Goal: Task Accomplishment & Management: Use online tool/utility

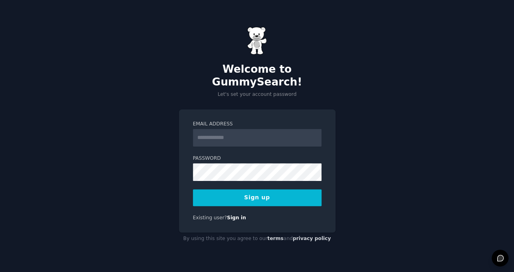
type input "**********"
click at [244, 182] on form "**********" at bounding box center [257, 163] width 128 height 85
click at [244, 189] on button "Sign up" at bounding box center [257, 197] width 128 height 17
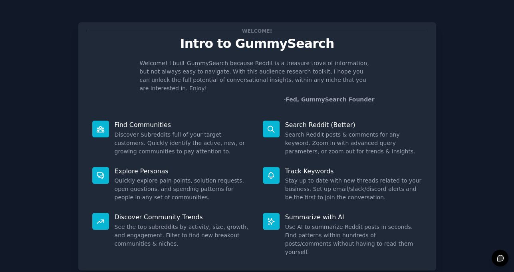
click at [237, 121] on p "Find Communities" at bounding box center [183, 125] width 137 height 8
drag, startPoint x: 152, startPoint y: 118, endPoint x: 119, endPoint y: 119, distance: 32.7
click at [134, 121] on p "Find Communities" at bounding box center [183, 125] width 137 height 8
click at [128, 167] on p "Explore Personas" at bounding box center [183, 171] width 137 height 8
drag, startPoint x: 143, startPoint y: 163, endPoint x: 127, endPoint y: 164, distance: 15.6
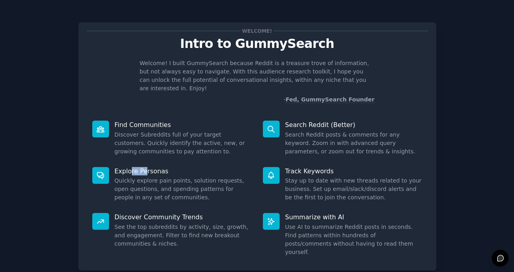
click at [127, 167] on p "Explore Personas" at bounding box center [183, 171] width 137 height 8
click at [164, 212] on div "Discover Community Trends See the top subreddits by activity, size, growth, and…" at bounding box center [172, 234] width 170 height 55
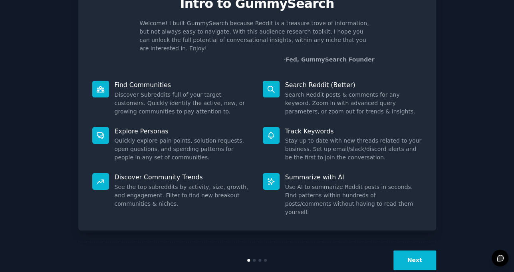
drag, startPoint x: 318, startPoint y: 162, endPoint x: 306, endPoint y: 164, distance: 12.5
click at [312, 167] on div "Summarize with AI Use AI to summarize Reddit posts in seconds. Find patterns wi…" at bounding box center [342, 194] width 170 height 55
click at [420, 250] on button "Next" at bounding box center [414, 260] width 43 height 20
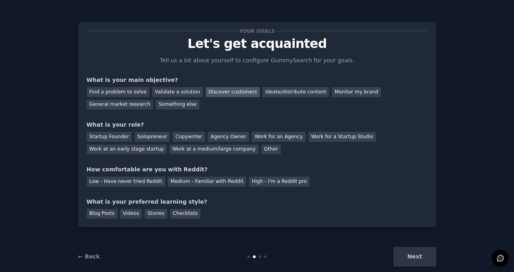
click at [223, 93] on div "Discover customers" at bounding box center [233, 92] width 54 height 10
click at [121, 138] on div "Startup Founder" at bounding box center [109, 137] width 45 height 10
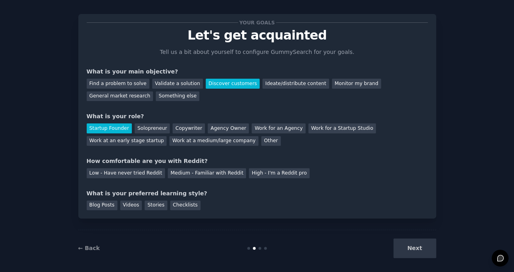
scroll to position [13, 0]
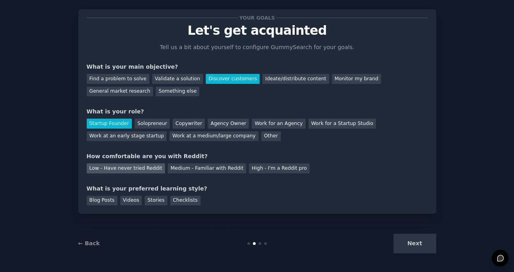
click at [141, 168] on div "Low - Have never tried Reddit" at bounding box center [126, 168] width 78 height 10
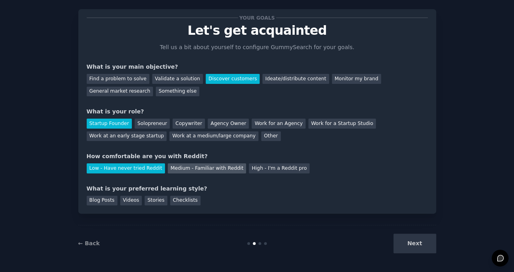
click at [212, 165] on div "Medium - Familiar with Reddit" at bounding box center [207, 168] width 78 height 10
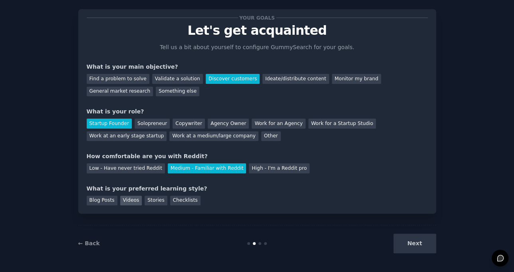
click at [131, 201] on div "Videos" at bounding box center [131, 201] width 22 height 10
click at [144, 200] on div "Stories" at bounding box center [155, 201] width 22 height 10
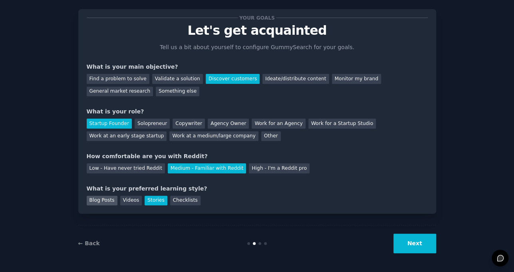
click at [112, 199] on div "Blog Posts" at bounding box center [102, 201] width 31 height 10
click at [126, 198] on div "Videos" at bounding box center [131, 201] width 22 height 10
click at [426, 238] on button "Next" at bounding box center [414, 243] width 43 height 20
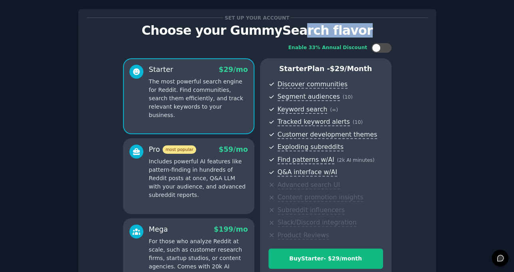
drag, startPoint x: 369, startPoint y: 26, endPoint x: 130, endPoint y: 32, distance: 239.5
click at [256, 26] on p "Choose your GummySearch flavor" at bounding box center [257, 31] width 341 height 14
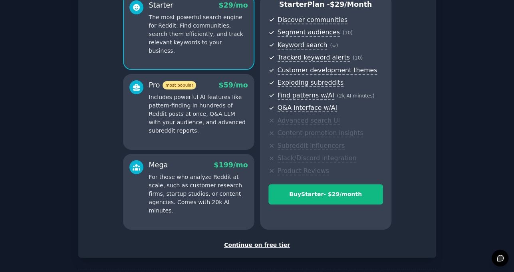
scroll to position [110, 0]
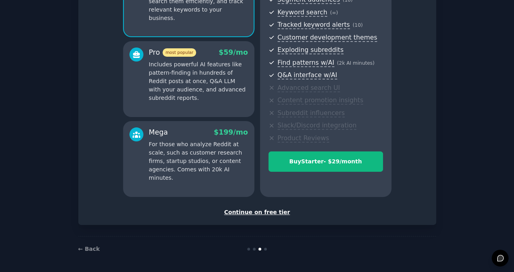
click at [268, 212] on div "Continue on free tier" at bounding box center [257, 212] width 341 height 8
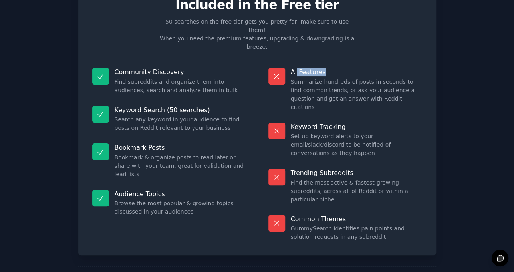
drag, startPoint x: 330, startPoint y: 53, endPoint x: 251, endPoint y: 57, distance: 79.9
click at [291, 68] on p "AI Features" at bounding box center [356, 72] width 131 height 8
drag, startPoint x: 168, startPoint y: 53, endPoint x: 116, endPoint y: 55, distance: 52.3
click at [116, 68] on p "Community Discovery" at bounding box center [180, 72] width 131 height 8
drag, startPoint x: 365, startPoint y: 101, endPoint x: 314, endPoint y: 101, distance: 50.3
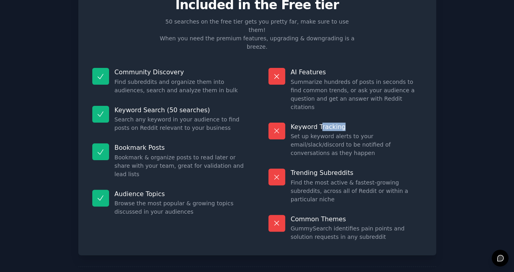
click at [315, 123] on p "Keyword Tracking" at bounding box center [356, 127] width 131 height 8
drag, startPoint x: 349, startPoint y: 138, endPoint x: 316, endPoint y: 136, distance: 33.5
click at [319, 168] on p "Trending Subreddits" at bounding box center [356, 172] width 131 height 8
drag, startPoint x: 350, startPoint y: 173, endPoint x: 245, endPoint y: 173, distance: 105.8
click at [302, 215] on p "Common Themes" at bounding box center [356, 219] width 131 height 8
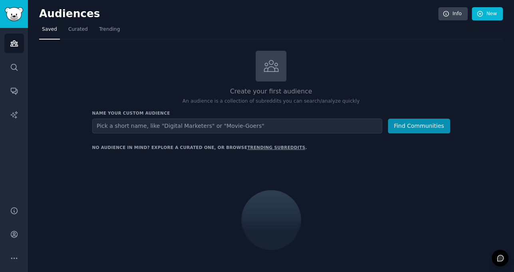
click at [150, 125] on input "text" at bounding box center [237, 126] width 290 height 15
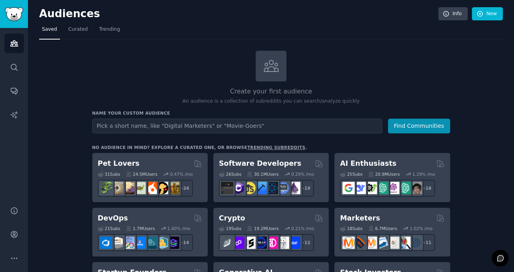
click at [127, 125] on input "text" at bounding box center [237, 126] width 290 height 15
type input "dual subtitle"
click at [415, 128] on button "Find Communities" at bounding box center [418, 126] width 62 height 15
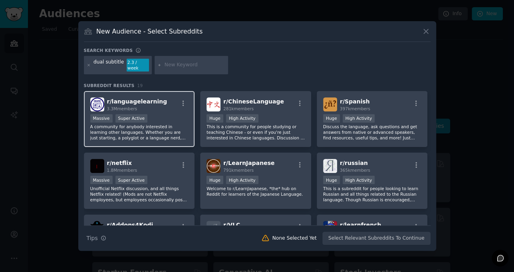
click at [132, 101] on span "r/ languagelearning" at bounding box center [137, 101] width 60 height 6
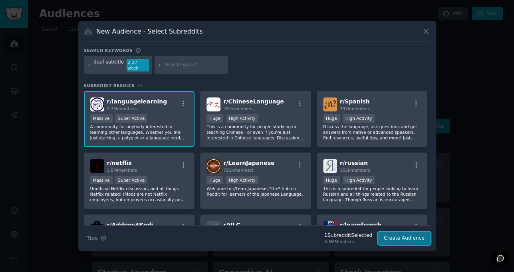
click at [403, 238] on button "Create Audience" at bounding box center [404, 238] width 53 height 14
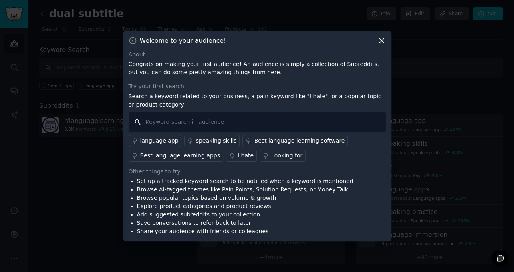
click at [165, 122] on input "text" at bounding box center [256, 122] width 257 height 20
click at [158, 139] on div "language app" at bounding box center [159, 140] width 38 height 8
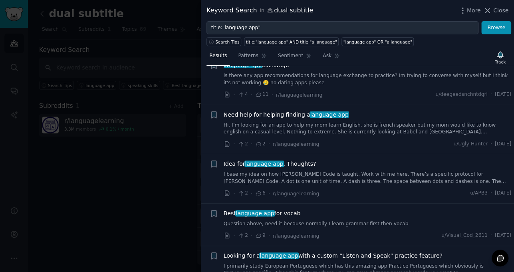
scroll to position [1916, 0]
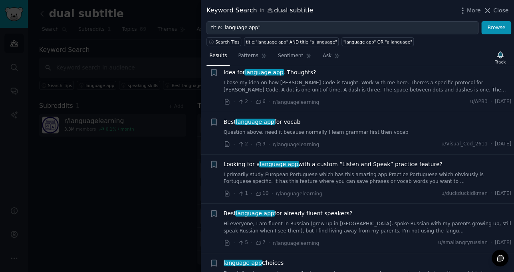
click at [140, 151] on div at bounding box center [257, 136] width 514 height 272
click at [500, 10] on span "Close" at bounding box center [500, 10] width 15 height 8
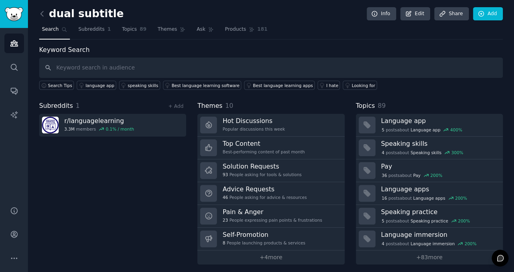
click at [497, 6] on div "dual subtitle Info Edit Share Add Search Subreddits 1 Topics 89 Themes Ask Prod…" at bounding box center [271, 137] width 486 height 275
click at [257, 26] on span "181" at bounding box center [262, 29] width 10 height 7
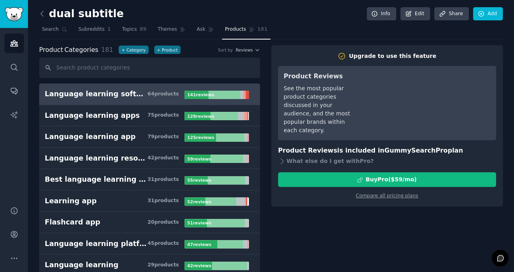
click at [134, 91] on h3 "Language learning software 64 product s" at bounding box center [115, 94] width 140 height 10
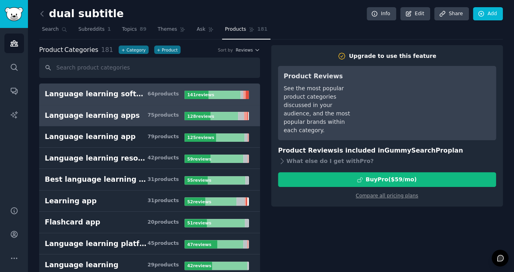
click at [117, 112] on div "Language learning apps" at bounding box center [92, 116] width 95 height 10
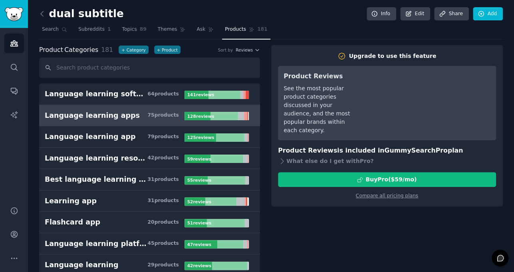
click at [117, 112] on div "Language learning apps" at bounding box center [92, 116] width 95 height 10
click at [136, 123] on link "Language learning apps 75 product s 128 review s" at bounding box center [149, 116] width 221 height 22
click at [138, 109] on link "Language learning apps 75 product s 128 review s" at bounding box center [149, 116] width 221 height 22
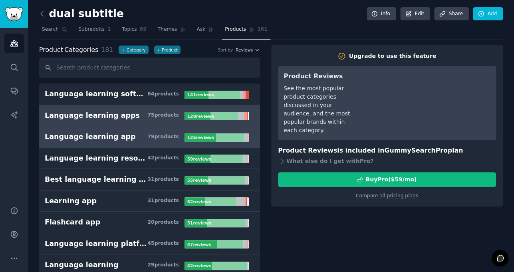
click at [128, 138] on h3 "Language learning app 79 product s" at bounding box center [115, 137] width 140 height 10
click at [128, 119] on h3 "Language learning apps 75 product s" at bounding box center [115, 116] width 140 height 10
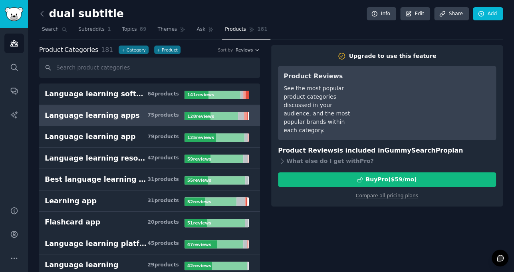
click at [120, 117] on div "Language learning apps" at bounding box center [92, 116] width 95 height 10
click at [120, 116] on div "Language learning apps" at bounding box center [92, 116] width 95 height 10
click at [85, 114] on div "Language learning apps" at bounding box center [92, 116] width 95 height 10
click at [85, 113] on div "Language learning apps" at bounding box center [92, 116] width 95 height 10
click at [216, 109] on link "Language learning apps 75 product s 128 review s" at bounding box center [149, 116] width 221 height 22
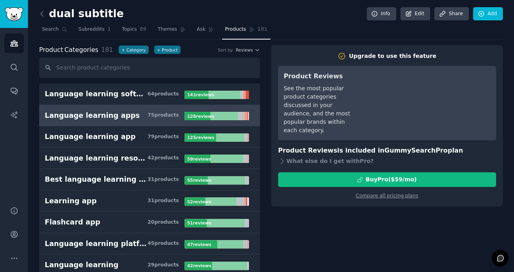
click at [216, 109] on link "Language learning apps 75 product s 128 review s" at bounding box center [149, 116] width 221 height 22
click at [208, 31] on icon at bounding box center [211, 30] width 6 height 6
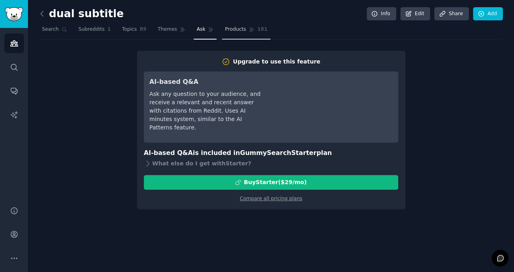
click at [225, 31] on span "Products" at bounding box center [235, 29] width 21 height 7
click at [76, 29] on link "Subreddits 1" at bounding box center [94, 31] width 38 height 16
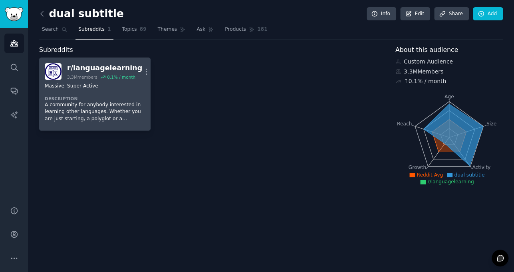
click at [97, 72] on div "r/ languagelearning" at bounding box center [104, 68] width 75 height 10
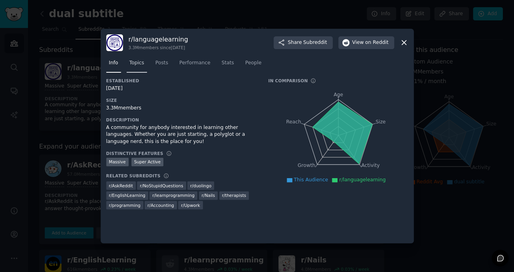
click at [132, 61] on span "Topics" at bounding box center [136, 62] width 15 height 7
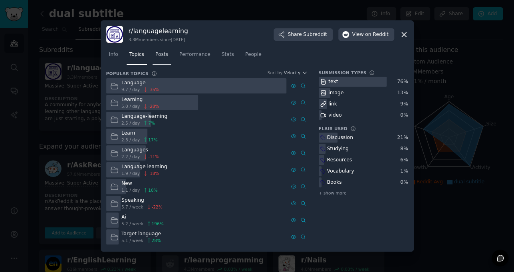
click at [155, 51] on span "Posts" at bounding box center [161, 54] width 13 height 7
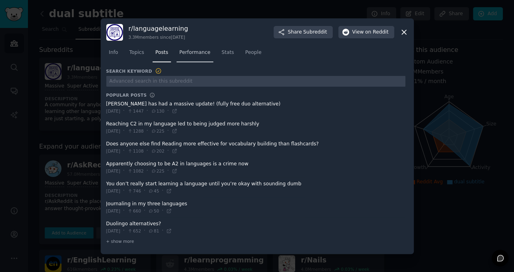
click at [179, 49] on span "Performance" at bounding box center [194, 52] width 31 height 7
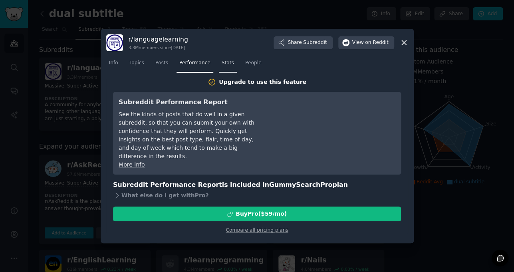
click at [221, 63] on span "Stats" at bounding box center [227, 62] width 12 height 7
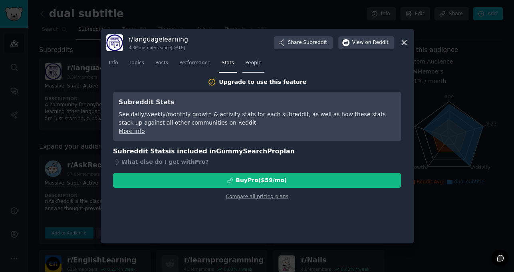
click at [242, 65] on link "People" at bounding box center [253, 65] width 22 height 16
click at [402, 38] on icon at bounding box center [403, 42] width 8 height 8
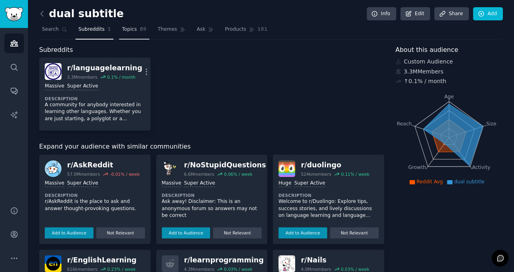
click at [127, 32] on span "Topics" at bounding box center [129, 29] width 15 height 7
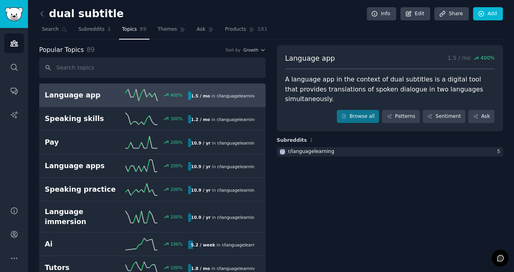
click at [73, 93] on h2 "Language app" at bounding box center [81, 95] width 72 height 10
click at [231, 93] on span "r/ languagelearning" at bounding box center [236, 95] width 40 height 5
click at [117, 93] on div "400 %" at bounding box center [153, 95] width 72 height 12
click at [296, 29] on nav "Search Subreddits 1 Topics 89 Themes Ask Products 181" at bounding box center [270, 31] width 463 height 16
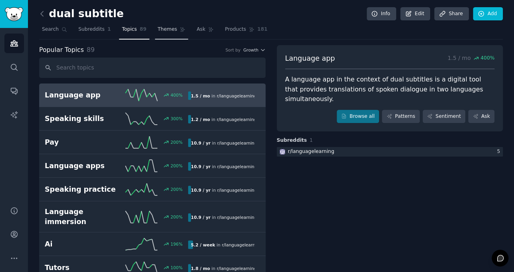
click at [158, 29] on span "Themes" at bounding box center [168, 29] width 20 height 7
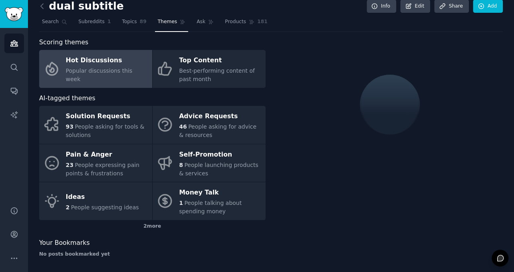
scroll to position [10, 0]
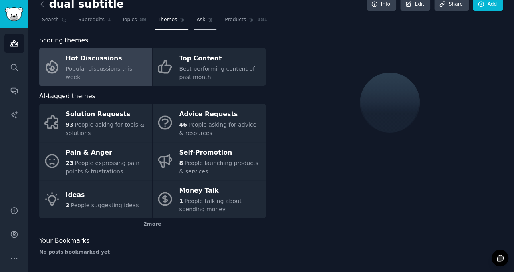
click at [194, 15] on link "Ask" at bounding box center [205, 22] width 23 height 16
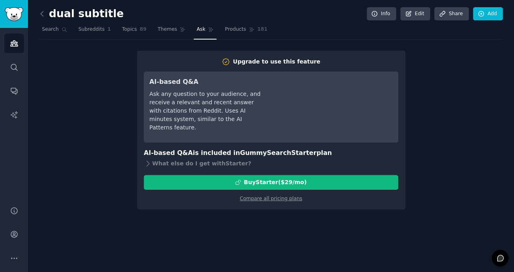
drag, startPoint x: 457, startPoint y: 63, endPoint x: 441, endPoint y: 2, distance: 63.1
click at [457, 61] on div "Upgrade to use this feature AI-based Q&A Ask any question to your audience, and…" at bounding box center [270, 130] width 463 height 158
click at [454, 90] on div "Upgrade to use this feature AI-based Q&A Ask any question to your audience, and…" at bounding box center [270, 130] width 463 height 158
drag, startPoint x: 80, startPoint y: 50, endPoint x: 0, endPoint y: 50, distance: 80.2
click at [77, 51] on div "Upgrade to use this feature AI-based Q&A Ask any question to your audience, and…" at bounding box center [270, 130] width 463 height 158
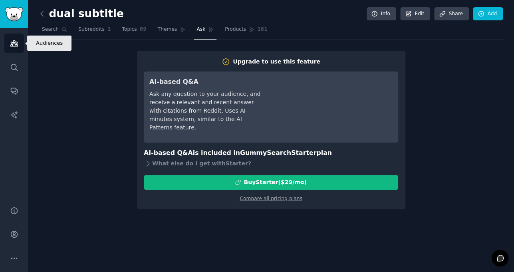
click at [22, 40] on link "Audiences" at bounding box center [14, 44] width 20 height 20
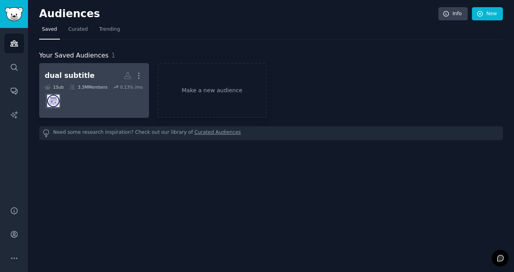
click at [73, 75] on div "dual subtitle" at bounding box center [70, 76] width 50 height 10
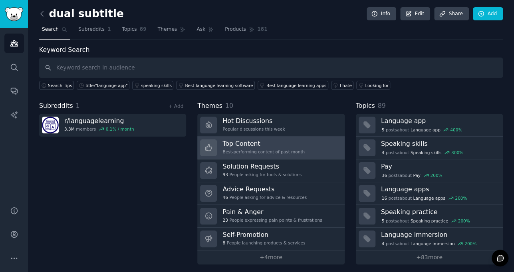
click at [283, 143] on h3 "Top Content" at bounding box center [263, 143] width 82 height 8
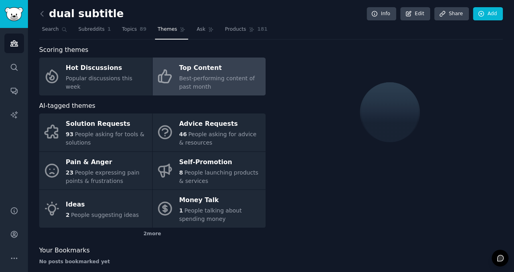
scroll to position [10, 0]
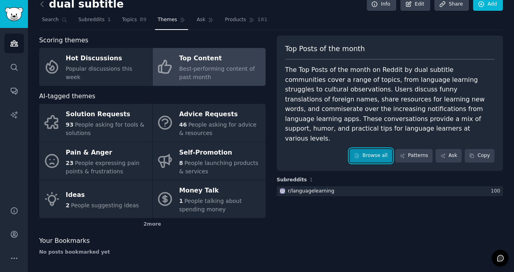
click at [379, 149] on link "Browse all" at bounding box center [370, 156] width 43 height 14
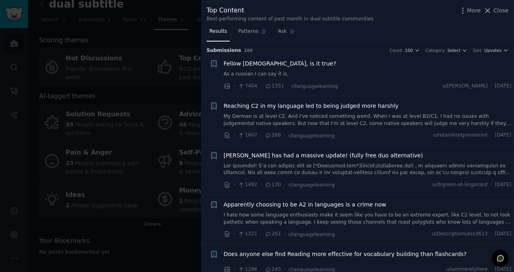
click at [139, 106] on div at bounding box center [257, 136] width 514 height 272
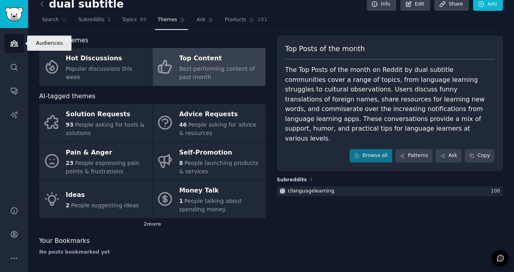
click at [6, 42] on link "Audiences" at bounding box center [14, 44] width 20 height 20
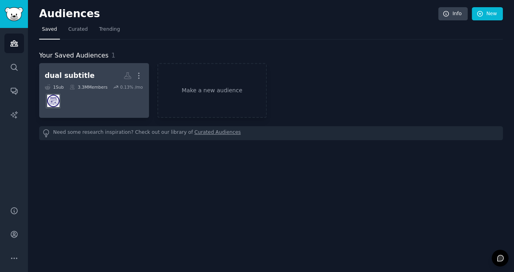
click at [102, 81] on h2 "dual subtitle Custom Audience More" at bounding box center [94, 76] width 99 height 14
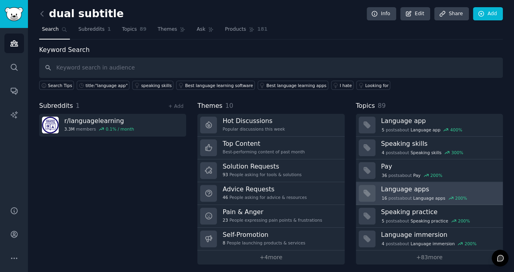
click at [389, 188] on h3 "Language apps" at bounding box center [439, 189] width 116 height 8
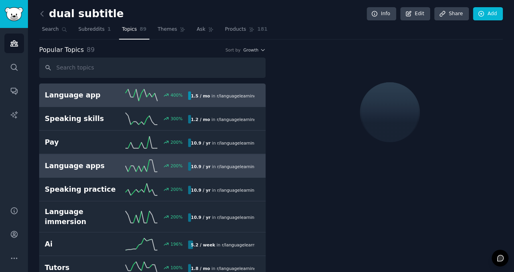
click at [106, 94] on h2 "Language app" at bounding box center [81, 95] width 72 height 10
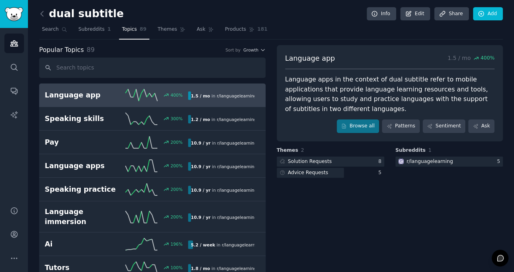
click at [107, 94] on h2 "Language app" at bounding box center [81, 95] width 72 height 10
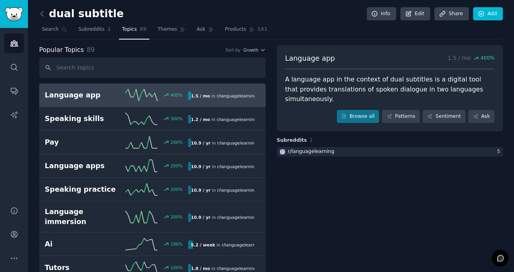
click at [107, 94] on h2 "Language app" at bounding box center [81, 95] width 72 height 10
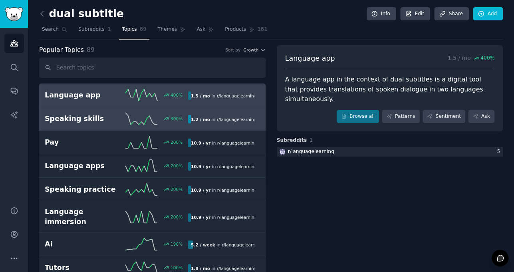
click at [107, 115] on h2 "Speaking skills" at bounding box center [81, 119] width 72 height 10
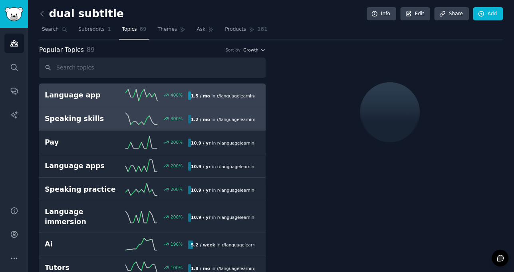
click at [117, 89] on div "400 %" at bounding box center [153, 95] width 72 height 12
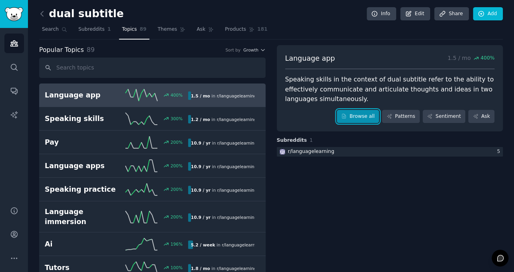
click at [375, 119] on link "Browse all" at bounding box center [357, 117] width 43 height 14
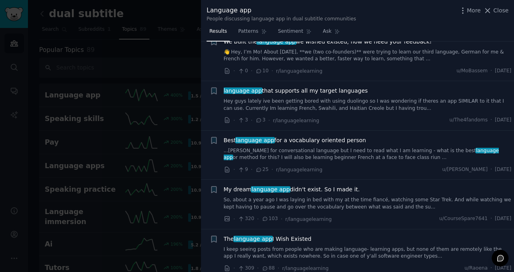
scroll to position [160, 0]
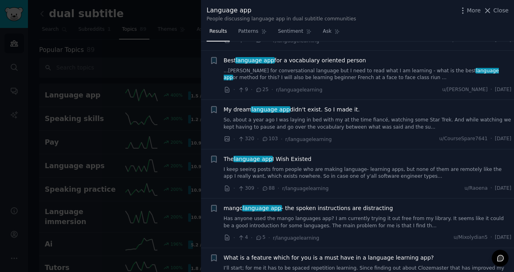
click at [104, 86] on div at bounding box center [257, 136] width 514 height 272
click at [184, 24] on div at bounding box center [257, 136] width 514 height 272
click at [495, 9] on span "Close" at bounding box center [500, 10] width 15 height 8
